Goal: Task Accomplishment & Management: Manage account settings

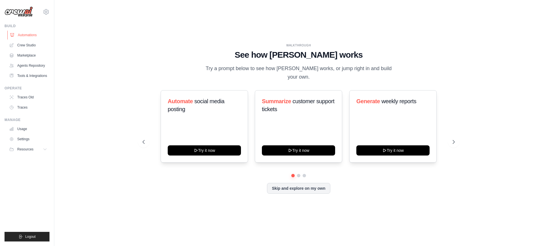
click at [33, 37] on link "Automations" at bounding box center [28, 35] width 43 height 9
drag, startPoint x: 50, startPoint y: 7, endPoint x: 49, endPoint y: 12, distance: 5.6
click at [50, 8] on div "pramod.lumburu@docusign.com Docusign DS-DTS-GDA-Prod Settings Blog" at bounding box center [27, 123] width 54 height 246
click at [49, 12] on icon at bounding box center [46, 11] width 5 height 5
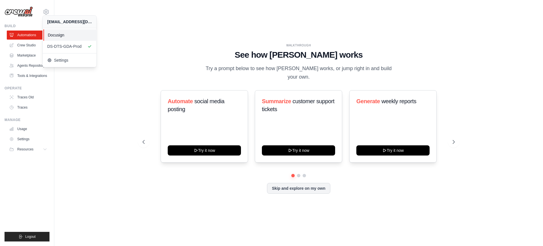
click at [55, 35] on span "Docusign" at bounding box center [70, 35] width 45 height 6
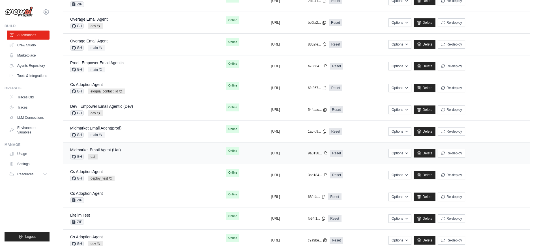
scroll to position [158, 0]
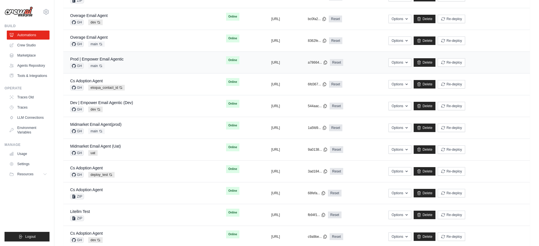
click at [116, 62] on div "Prod | Empower Email Agentic" at bounding box center [96, 59] width 53 height 6
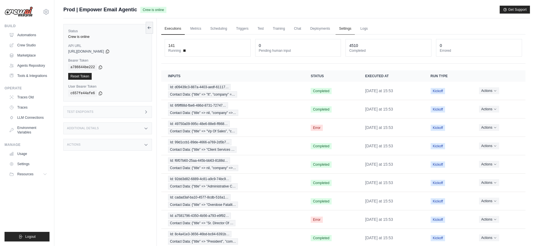
click at [348, 29] on link "Settings" at bounding box center [344, 29] width 19 height 12
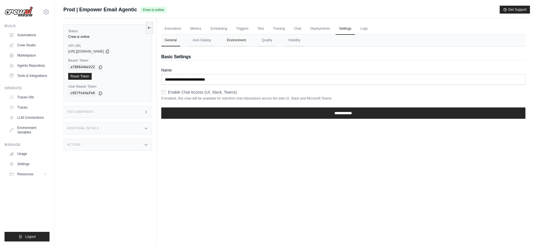
click at [243, 41] on button "Environment" at bounding box center [236, 40] width 26 height 12
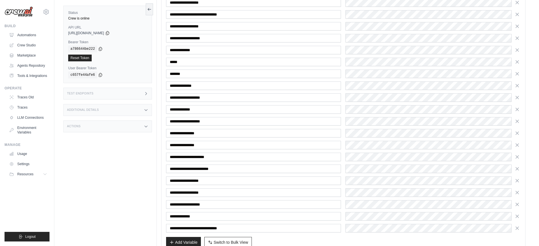
scroll to position [421, 0]
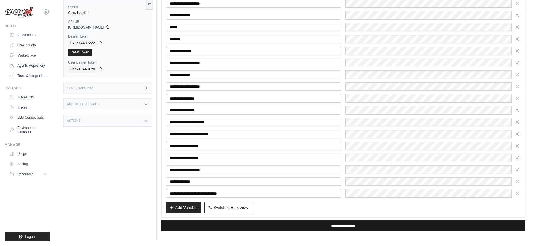
click at [384, 224] on input "**********" at bounding box center [343, 225] width 364 height 11
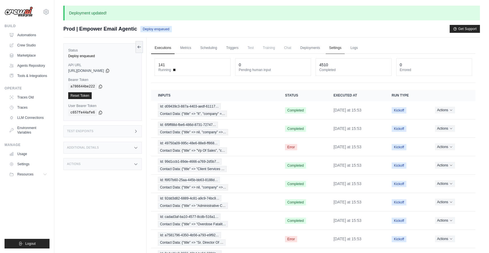
click at [331, 47] on link "Settings" at bounding box center [334, 48] width 19 height 12
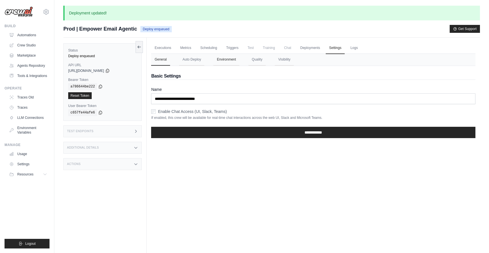
click at [217, 61] on button "Environment" at bounding box center [226, 60] width 26 height 12
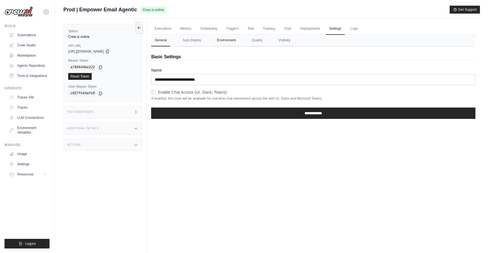
click at [233, 40] on button "Environment" at bounding box center [226, 40] width 26 height 12
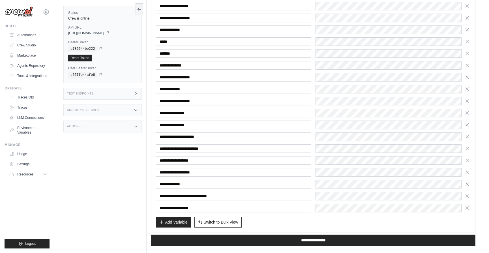
scroll to position [414, 0]
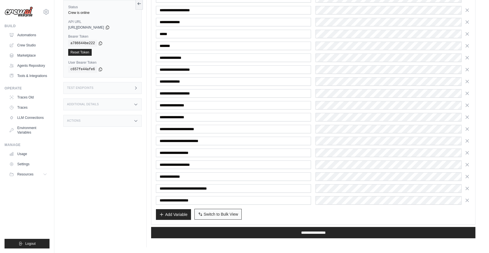
click at [227, 217] on button "Switch to Bulk View Switch to Table View" at bounding box center [217, 214] width 47 height 11
type textarea "**********"
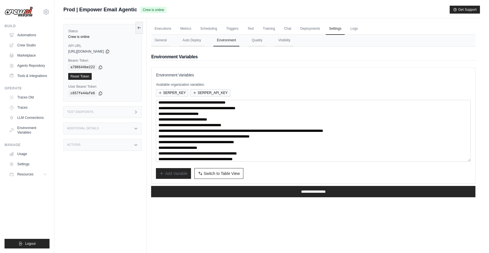
scroll to position [28, 0]
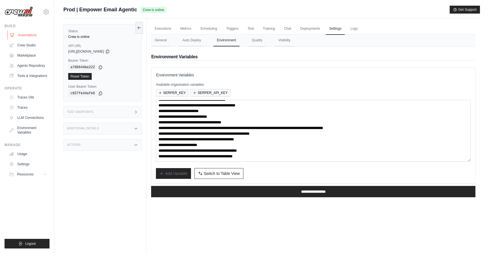
click at [29, 33] on link "Automations" at bounding box center [28, 35] width 43 height 9
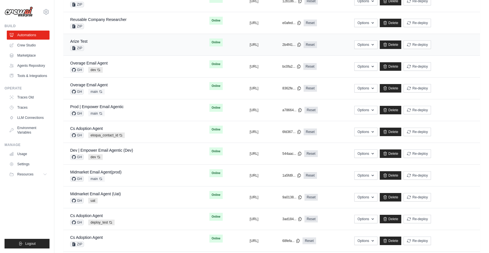
scroll to position [114, 0]
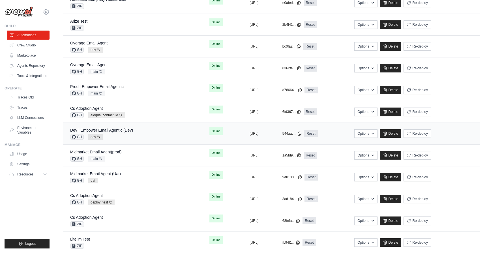
click at [142, 129] on div "Dev | Empower Email Agentic (Dev) GH dev Auto-deploy enabled" at bounding box center [133, 133] width 126 height 12
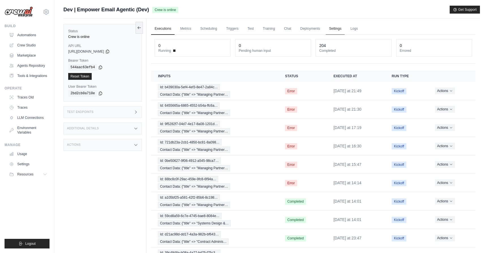
click at [332, 31] on link "Settings" at bounding box center [334, 29] width 19 height 12
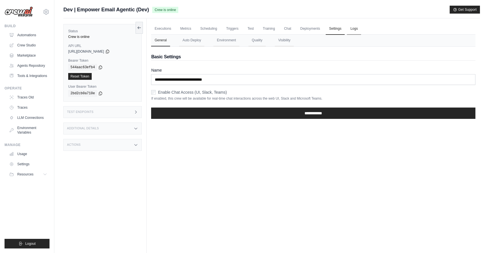
click at [356, 27] on link "Logs" at bounding box center [354, 29] width 14 height 12
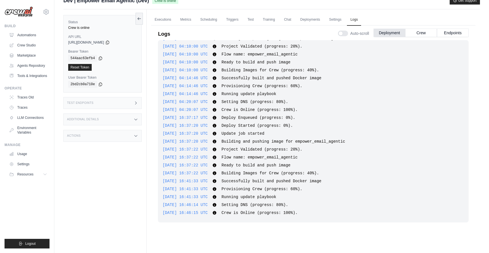
scroll to position [10, 0]
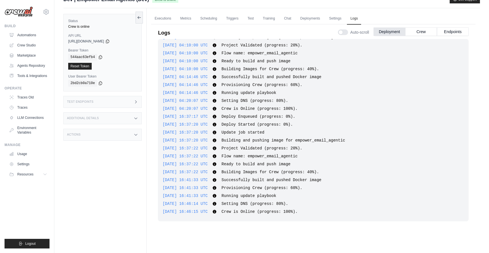
click at [208, 211] on span "2025-09-29 16:46:15 UTC" at bounding box center [184, 211] width 45 height 5
click at [212, 18] on link "Scheduling" at bounding box center [208, 19] width 23 height 12
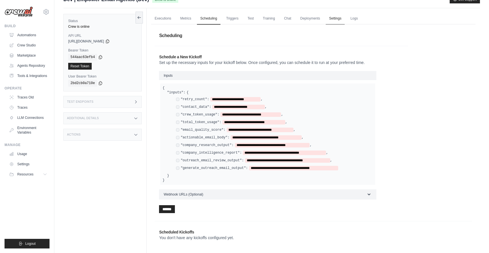
click at [330, 19] on link "Settings" at bounding box center [334, 19] width 19 height 12
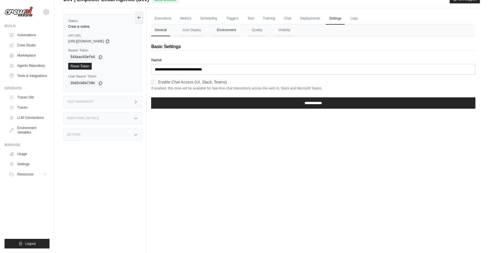
click at [234, 29] on button "Environment" at bounding box center [226, 30] width 26 height 12
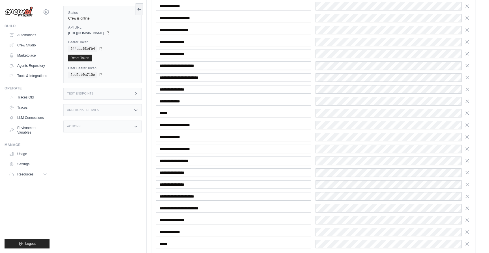
scroll to position [1056, 0]
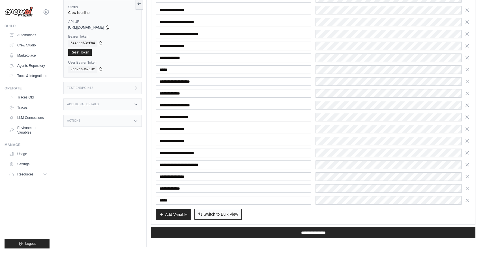
click at [222, 215] on span "Switch to Bulk View" at bounding box center [221, 214] width 34 height 6
type textarea "**********"
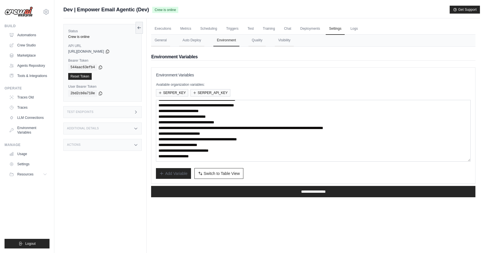
scroll to position [28, 0]
drag, startPoint x: 223, startPoint y: 156, endPoint x: 155, endPoint y: 149, distance: 67.9
click at [155, 149] on div "**********" at bounding box center [313, 125] width 324 height 116
click at [23, 37] on link "Automations" at bounding box center [28, 35] width 43 height 9
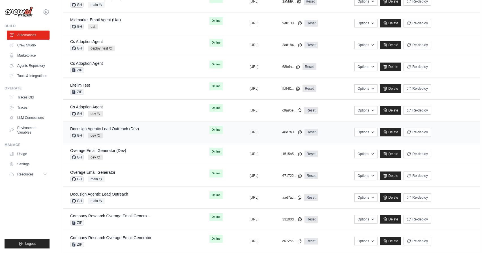
scroll to position [271, 0]
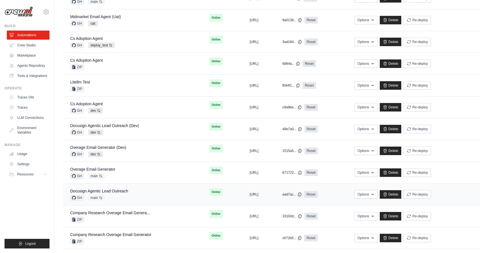
click at [147, 190] on div "Docusign Agentic Lead Outreach GH main Auto-deploy enabled" at bounding box center [133, 194] width 126 height 12
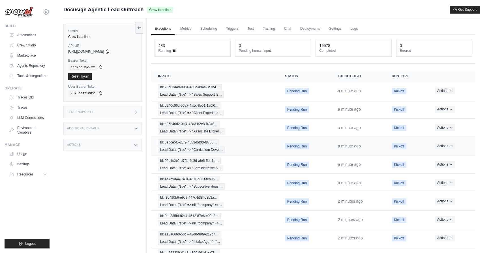
scroll to position [40, 0]
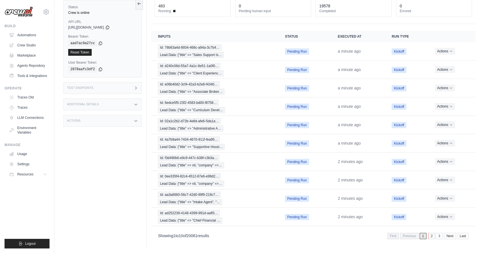
click at [433, 235] on link "2" at bounding box center [431, 236] width 7 height 6
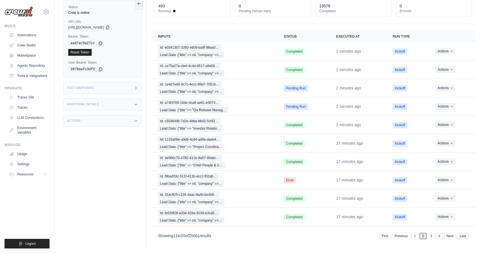
scroll to position [0, 0]
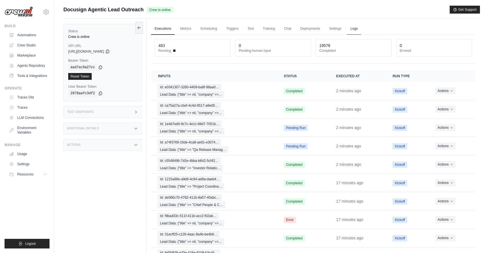
click at [352, 27] on link "Logs" at bounding box center [354, 29] width 14 height 12
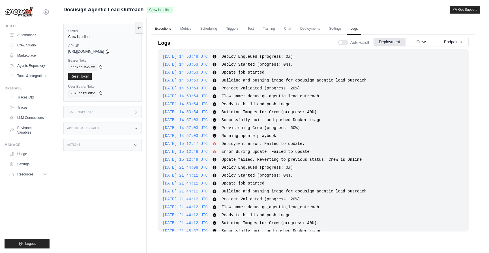
click at [156, 28] on link "Executions" at bounding box center [162, 29] width 23 height 12
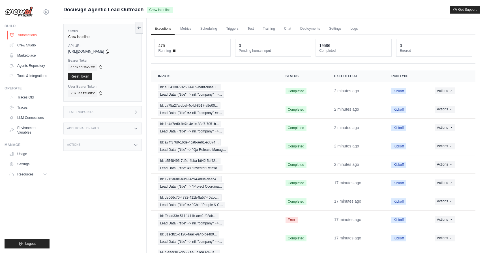
click at [29, 39] on link "Automations" at bounding box center [28, 35] width 43 height 9
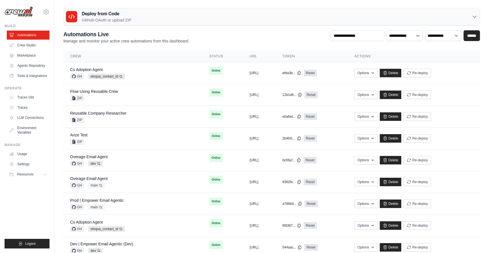
click at [279, 32] on div "**********" at bounding box center [271, 37] width 416 height 14
click at [338, 34] on input "text" at bounding box center [357, 35] width 54 height 11
type input "*******"
click at [471, 42] on div "**********" at bounding box center [271, 37] width 416 height 14
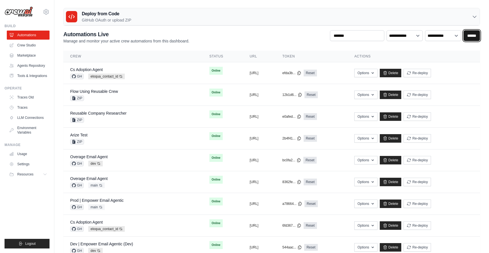
click at [472, 35] on input "******" at bounding box center [471, 35] width 16 height 11
click at [360, 34] on input "*******" at bounding box center [357, 35] width 54 height 11
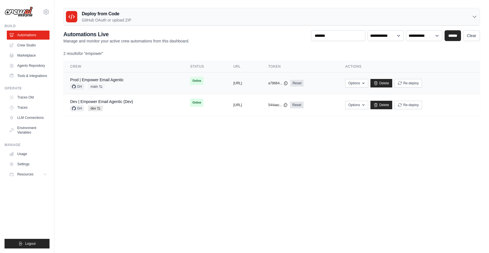
click at [111, 83] on div "Prod | Empower Email Agentic GH main Auto-deploy enabled" at bounding box center [96, 83] width 53 height 12
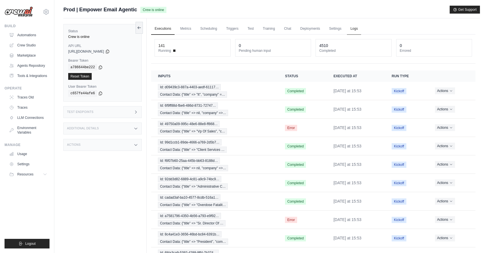
click at [356, 29] on link "Logs" at bounding box center [354, 29] width 14 height 12
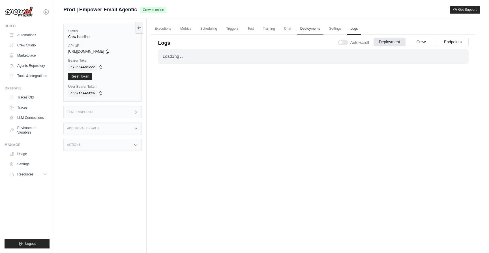
click at [315, 29] on link "Deployments" at bounding box center [310, 29] width 27 height 12
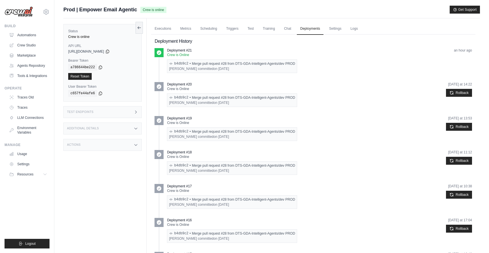
click at [229, 70] on div "Pramod Lumburu committed on Sep 22" at bounding box center [232, 68] width 126 height 5
copy div "Pramod Lumburu committed on Sep 22"
click at [141, 28] on icon at bounding box center [139, 27] width 5 height 5
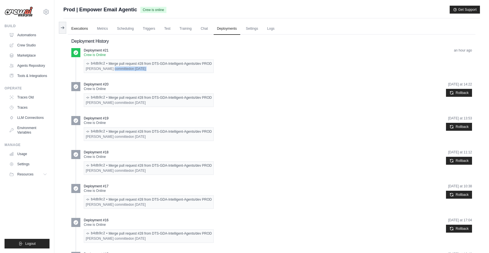
click at [79, 27] on link "Executions" at bounding box center [79, 29] width 23 height 12
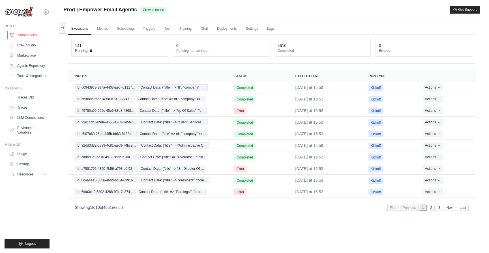
click at [37, 33] on link "Automations" at bounding box center [28, 35] width 43 height 9
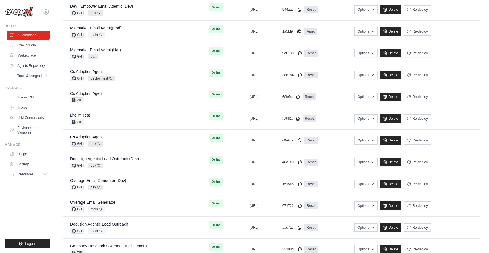
scroll to position [239, 0]
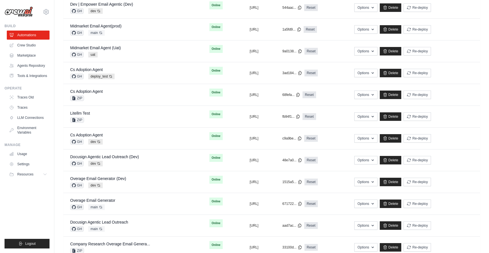
click at [140, 158] on div "Docusign Agentic Lead Outreach (Dev) GH dev Auto-deploy enabled" at bounding box center [133, 160] width 126 height 12
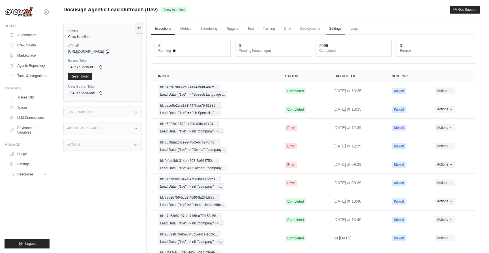
click at [341, 27] on link "Settings" at bounding box center [334, 29] width 19 height 12
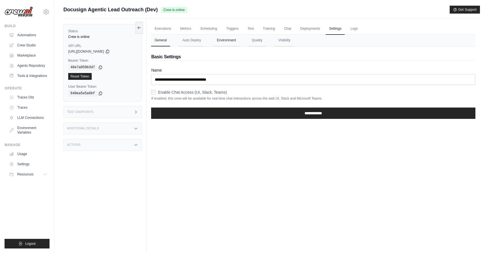
click at [231, 44] on button "Environment" at bounding box center [226, 40] width 26 height 12
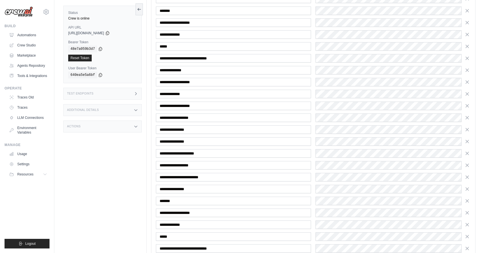
scroll to position [260, 0]
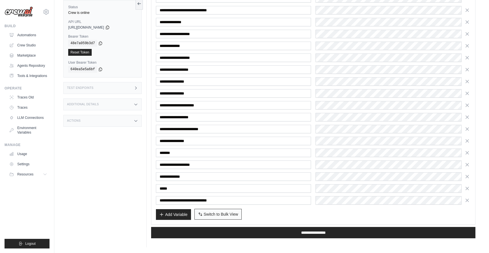
click at [219, 215] on span "Switch to Bulk View" at bounding box center [221, 214] width 34 height 6
type textarea "**********"
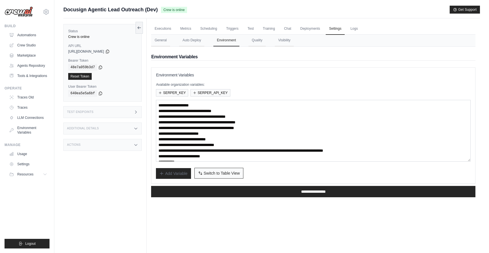
click at [220, 176] on button "Switch to Bulk View Switch to Table View" at bounding box center [218, 173] width 49 height 11
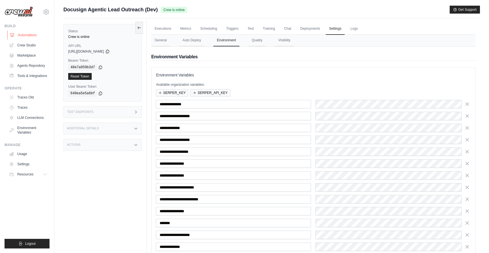
click at [36, 34] on link "Automations" at bounding box center [28, 35] width 43 height 9
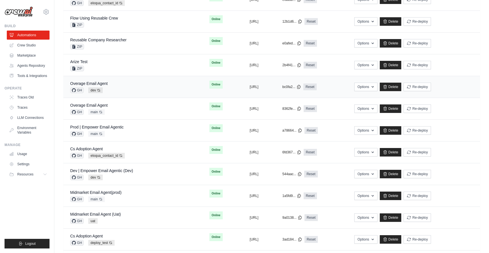
scroll to position [81, 0]
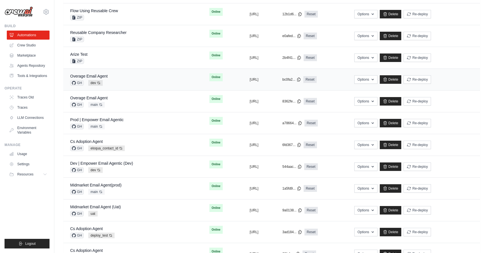
click at [126, 74] on div "Overage Email Agent GH dev Auto-deploy enabled" at bounding box center [133, 79] width 126 height 12
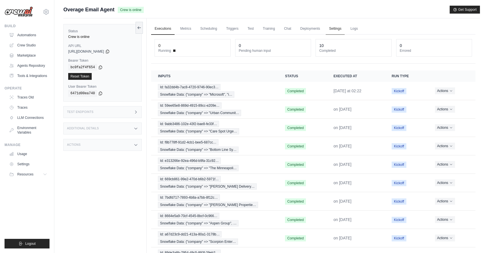
click at [335, 31] on link "Settings" at bounding box center [334, 29] width 19 height 12
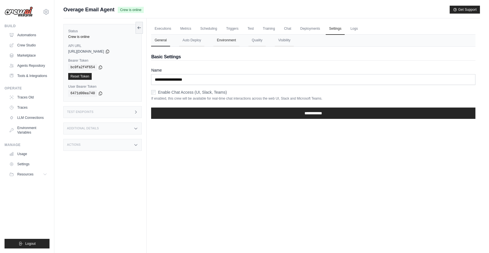
click at [235, 39] on button "Environment" at bounding box center [226, 40] width 26 height 12
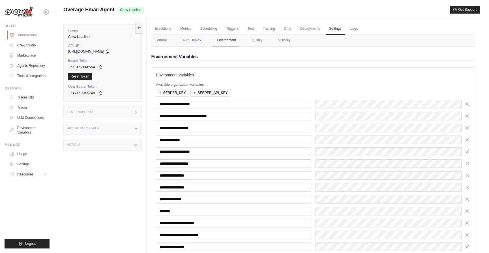
click at [27, 33] on link "Automations" at bounding box center [28, 35] width 43 height 9
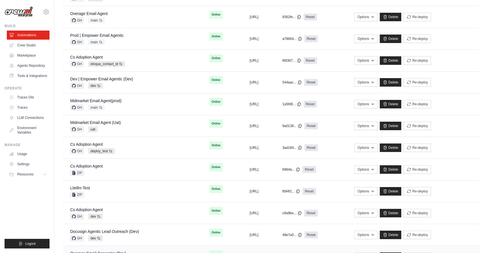
scroll to position [165, 0]
click at [141, 109] on div "Midmarket Email Agent(prod) GH main Auto-deploy enabled" at bounding box center [133, 104] width 126 height 12
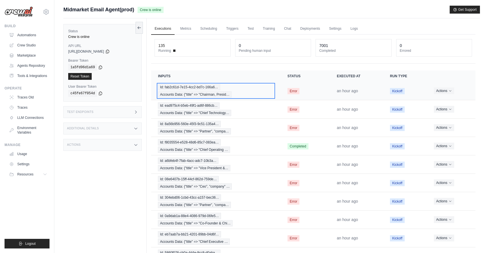
click at [259, 93] on div "Id: fab2c61d-7e15-4cc2-bd7c-166a6… Accounts Data: {"title" => "Chairman, Presid…" at bounding box center [216, 91] width 116 height 14
click at [339, 26] on link "Settings" at bounding box center [334, 29] width 19 height 12
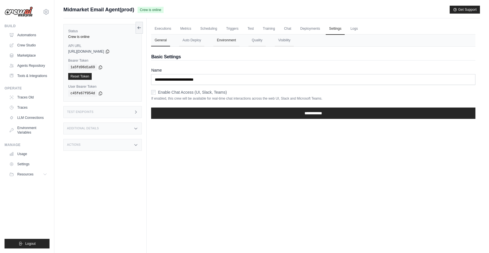
click at [231, 39] on button "Environment" at bounding box center [226, 40] width 26 height 12
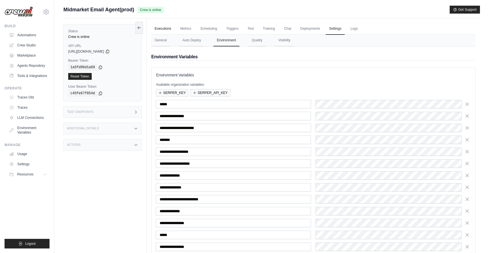
click at [165, 29] on link "Executions" at bounding box center [162, 29] width 23 height 12
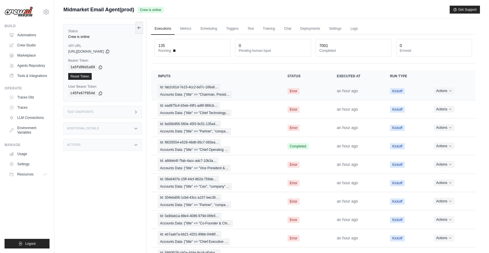
click at [260, 94] on div "Id: fab2c61d-7e15-4cc2-bd7c-166a6… Accounts Data: {"title" => "Chairman, Presid…" at bounding box center [216, 91] width 116 height 14
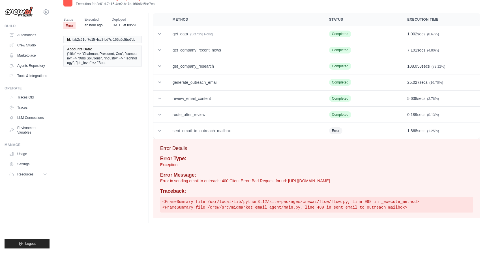
click at [258, 177] on h4 "Error Message:" at bounding box center [316, 175] width 313 height 6
click at [260, 181] on p "Error in sending email to outreach: 400 Client Error: Bad Request for url: [URL…" at bounding box center [316, 181] width 313 height 6
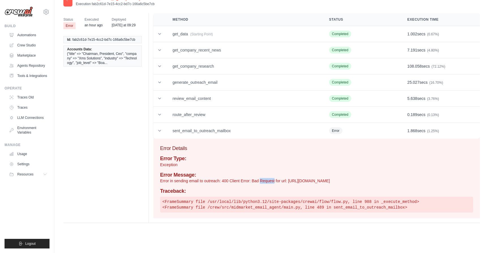
click at [260, 181] on p "Error in sending email to outreach: 400 Client Error: Bad Request for url: [URL…" at bounding box center [316, 181] width 313 height 6
copy div "Error in sending email to outreach: 400 Client Error: Bad Request for url: [URL…"
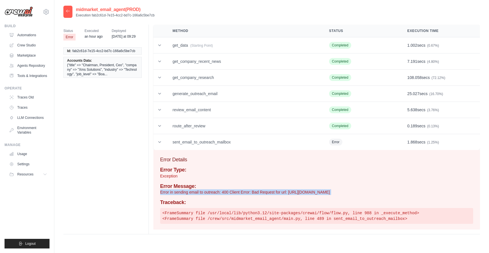
click at [70, 7] on div at bounding box center [67, 12] width 9 height 12
click at [69, 11] on icon at bounding box center [67, 11] width 3 height 3
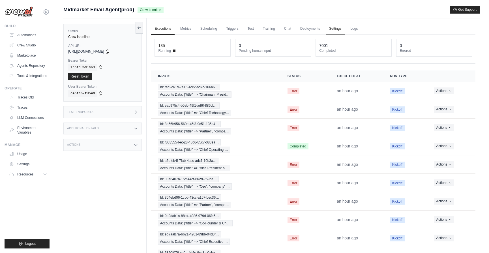
click at [336, 30] on link "Settings" at bounding box center [334, 29] width 19 height 12
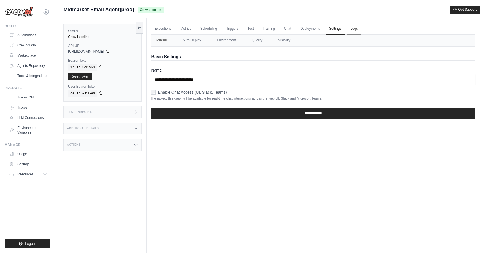
click at [353, 24] on link "Logs" at bounding box center [354, 29] width 14 height 12
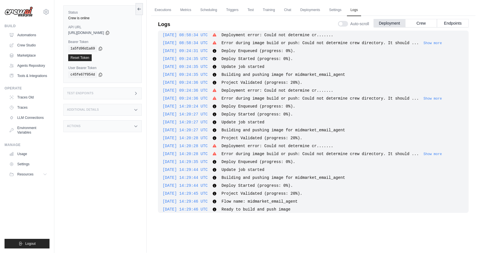
scroll to position [630, 0]
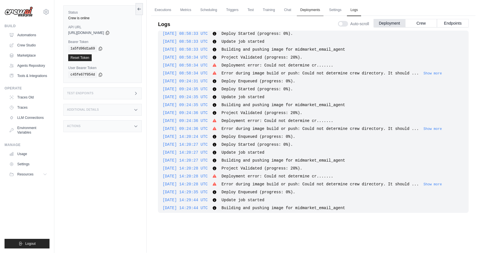
click at [311, 11] on link "Deployments" at bounding box center [310, 10] width 27 height 12
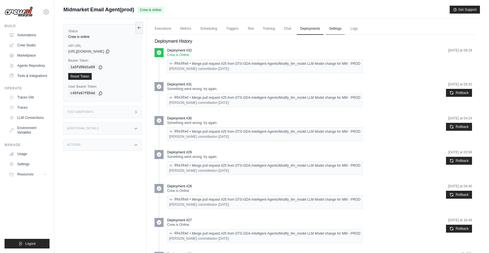
click at [333, 31] on link "Settings" at bounding box center [334, 29] width 19 height 12
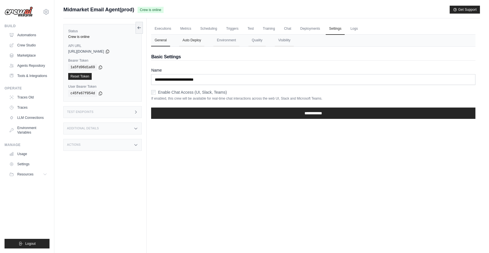
click at [189, 43] on button "Auto Deploy" at bounding box center [191, 40] width 25 height 12
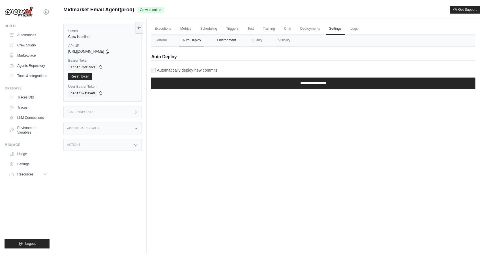
click at [219, 41] on button "Environment" at bounding box center [226, 40] width 26 height 12
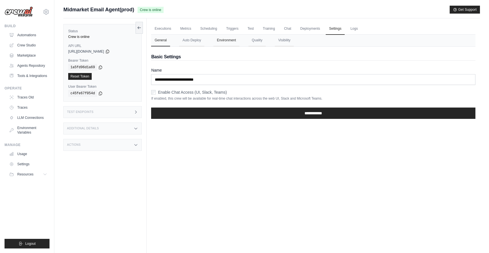
click at [232, 38] on button "Environment" at bounding box center [226, 40] width 26 height 12
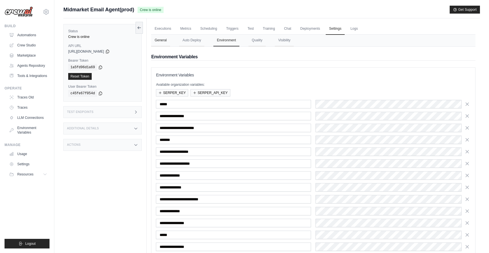
click at [157, 41] on button "General" at bounding box center [160, 40] width 19 height 12
